Goal: Information Seeking & Learning: Compare options

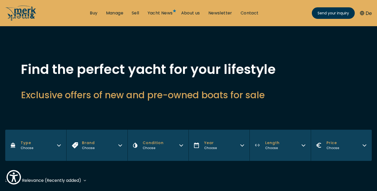
click at [148, 141] on span "Condition" at bounding box center [153, 142] width 21 height 5
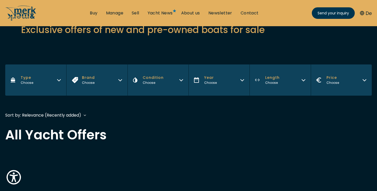
scroll to position [57, 0]
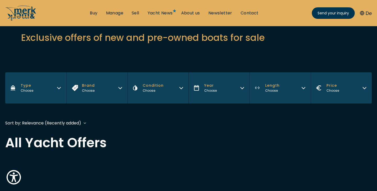
click at [10, 90] on button "Type Choose" at bounding box center [35, 87] width 61 height 31
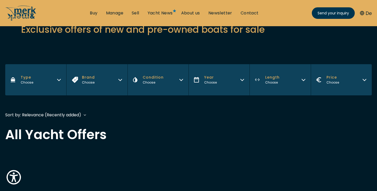
scroll to position [66, 0]
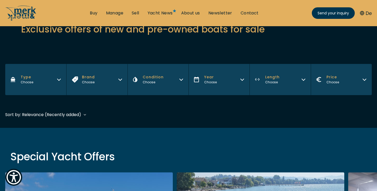
click at [216, 83] on button "Year Choose" at bounding box center [218, 79] width 61 height 31
click at [293, 88] on button "Length Choose" at bounding box center [279, 79] width 61 height 31
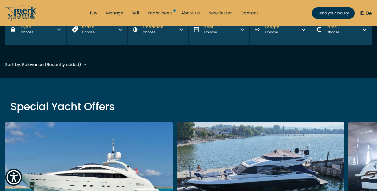
scroll to position [114, 0]
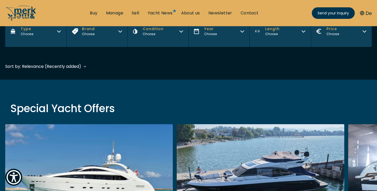
click at [279, 45] on button "Length Choose" at bounding box center [279, 31] width 61 height 31
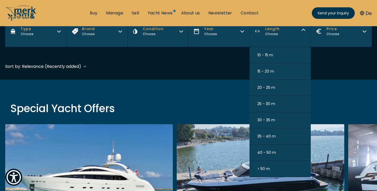
click at [279, 45] on button "Length Choose" at bounding box center [279, 31] width 61 height 31
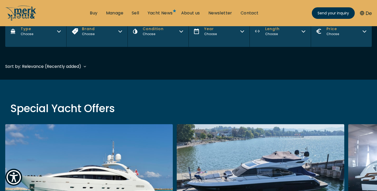
click at [324, 37] on button "Price Choose" at bounding box center [340, 31] width 61 height 31
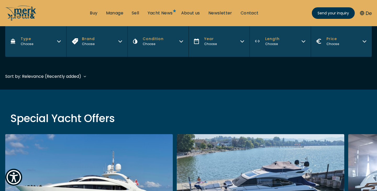
scroll to position [83, 0]
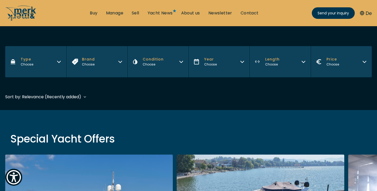
click at [114, 65] on button "Brand Choose" at bounding box center [96, 61] width 61 height 31
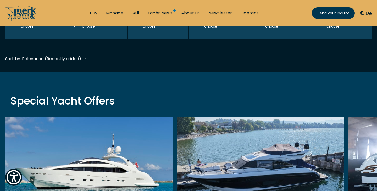
scroll to position [124, 0]
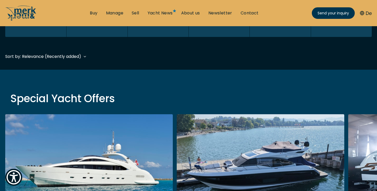
click at [99, 30] on button "Brand Choose" at bounding box center [96, 21] width 61 height 31
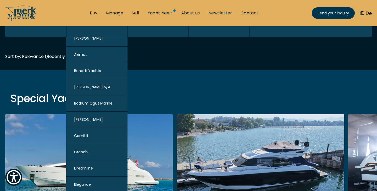
scroll to position [94, 0]
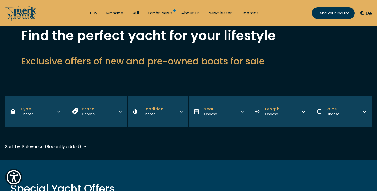
click at [77, 120] on button "Brand Choose" at bounding box center [96, 111] width 61 height 31
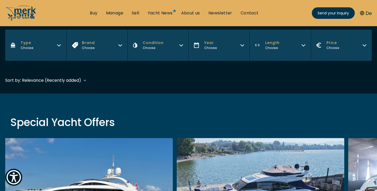
scroll to position [81, 0]
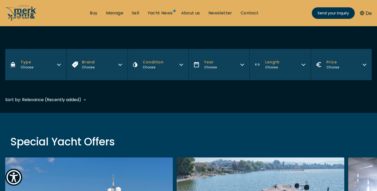
click at [91, 77] on button "Brand Choose" at bounding box center [96, 64] width 61 height 31
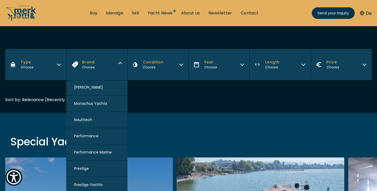
scroll to position [559, 0]
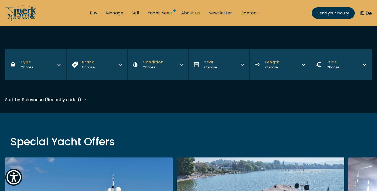
click at [191, 73] on button "Year Choose" at bounding box center [218, 64] width 61 height 31
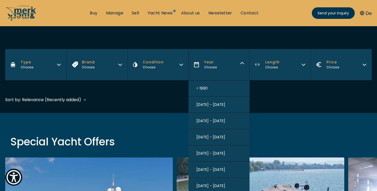
click at [162, 53] on button "Condition Choose" at bounding box center [157, 64] width 61 height 31
